Goal: Task Accomplishment & Management: Manage account settings

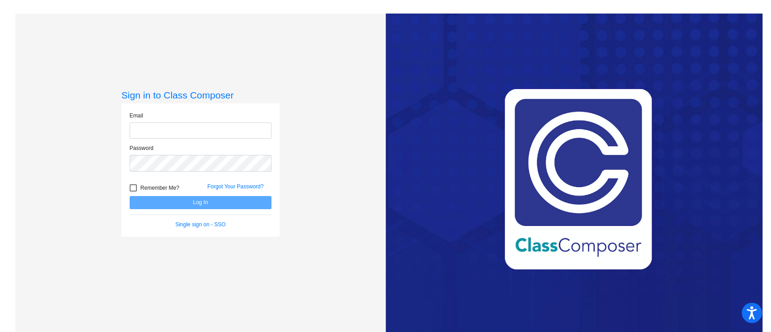
type input "[EMAIL_ADDRESS][DOMAIN_NAME]"
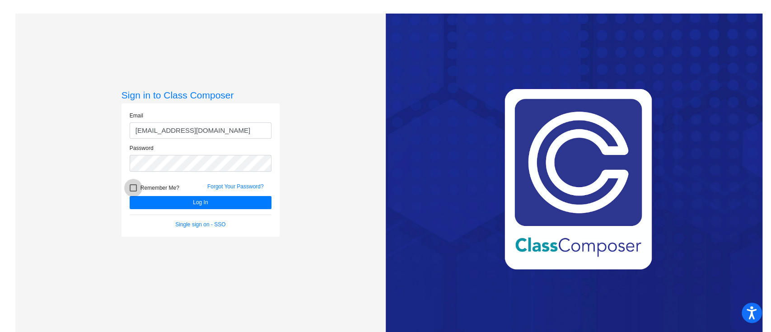
click at [130, 184] on div at bounding box center [133, 187] width 7 height 7
click at [133, 192] on input "Remember Me?" at bounding box center [133, 192] width 0 height 0
checkbox input "true"
click at [155, 201] on button "Log In" at bounding box center [201, 202] width 142 height 13
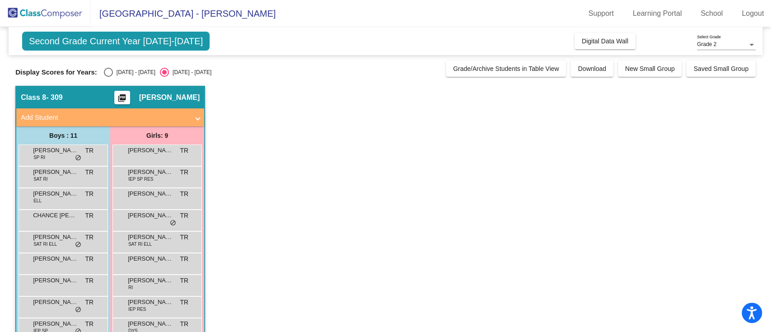
scroll to position [60, 0]
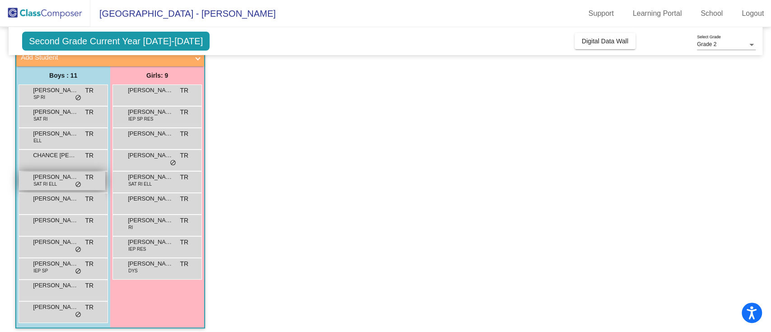
click at [44, 182] on span "SAT RI ELL" at bounding box center [44, 184] width 23 height 7
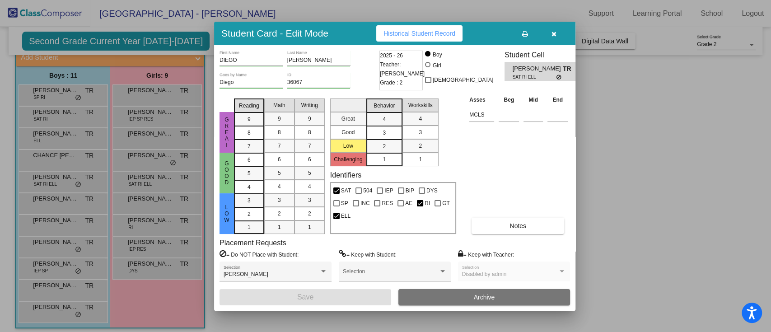
click at [395, 57] on span "2025 - 26" at bounding box center [391, 55] width 23 height 9
click at [164, 40] on div at bounding box center [385, 166] width 771 height 332
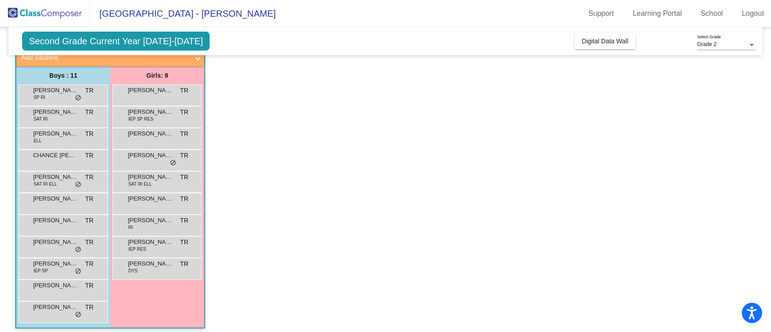
scroll to position [0, 0]
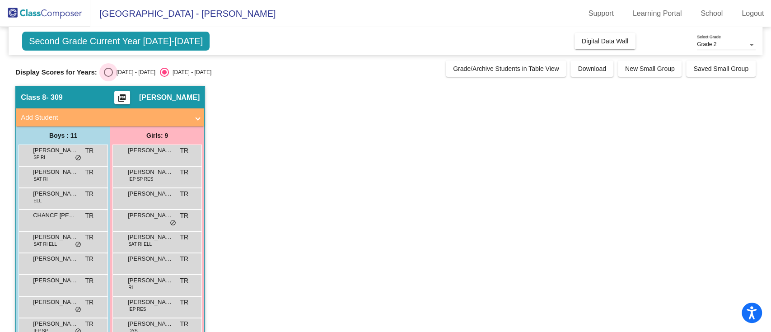
click at [111, 73] on div "Select an option" at bounding box center [108, 72] width 9 height 9
click at [108, 77] on input "[DATE] - [DATE]" at bounding box center [108, 77] width 0 height 0
radio input "true"
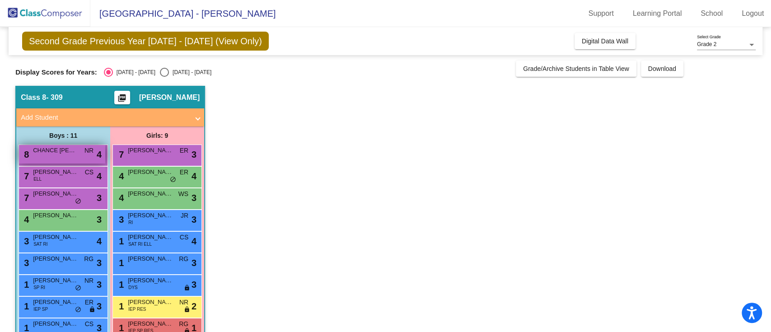
scroll to position [60, 0]
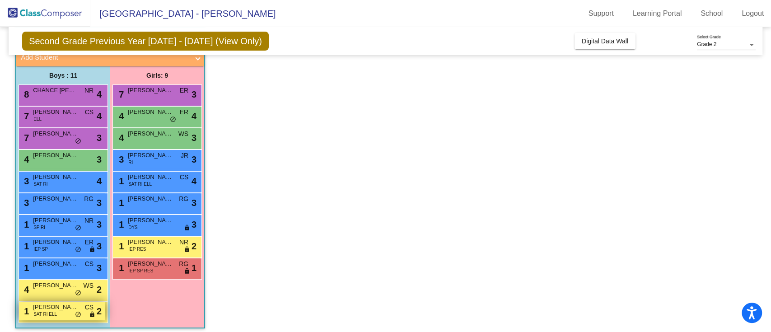
click at [58, 310] on span "[PERSON_NAME]" at bounding box center [55, 307] width 45 height 9
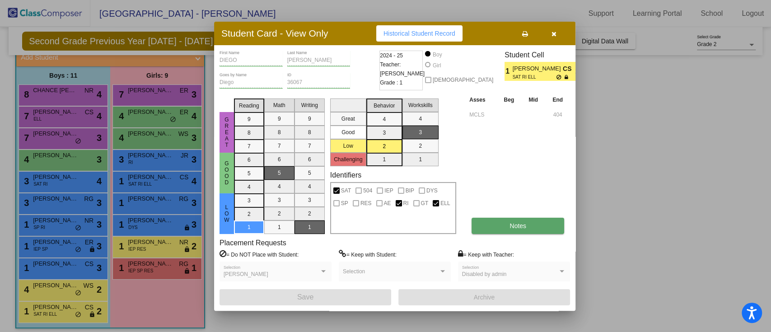
click at [503, 230] on button "Notes" at bounding box center [518, 226] width 93 height 16
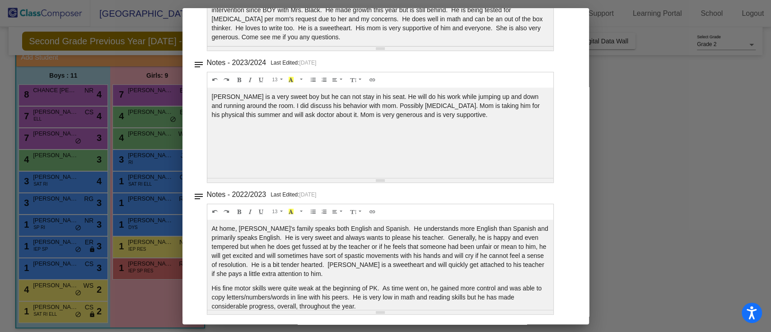
scroll to position [0, 0]
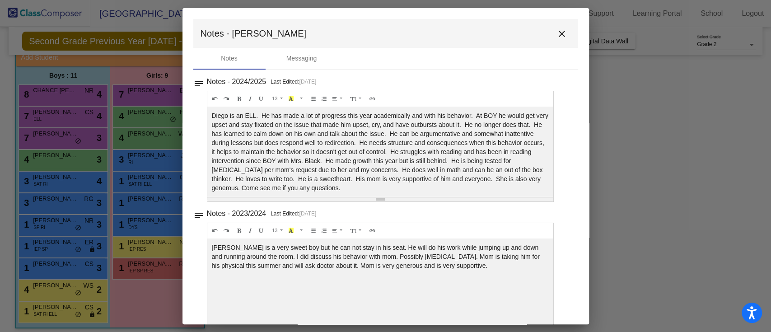
click at [556, 32] on mat-icon "close" at bounding box center [561, 33] width 11 height 11
